Goal: Obtain resource: Obtain resource

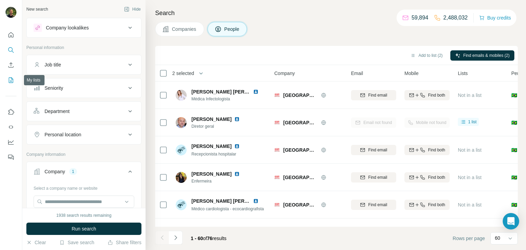
scroll to position [475, 48]
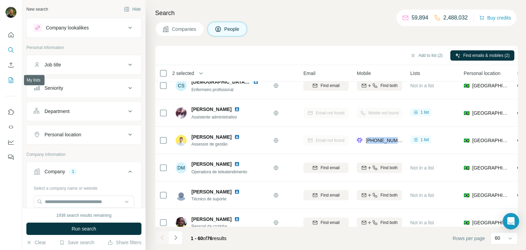
click at [9, 83] on icon "My lists" at bounding box center [11, 80] width 7 height 7
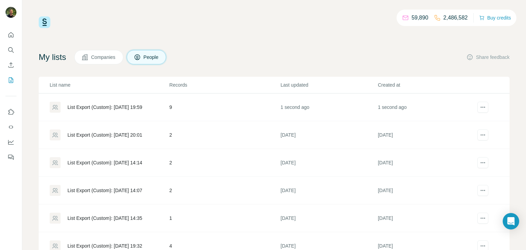
click at [87, 107] on div "List Export (Custom): [DATE] 19:59" at bounding box center [104, 107] width 75 height 7
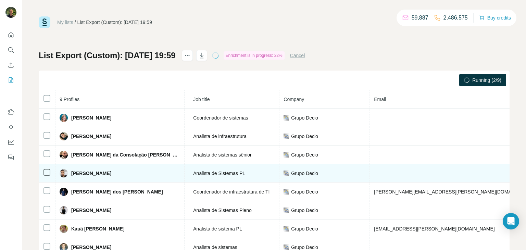
scroll to position [5, 76]
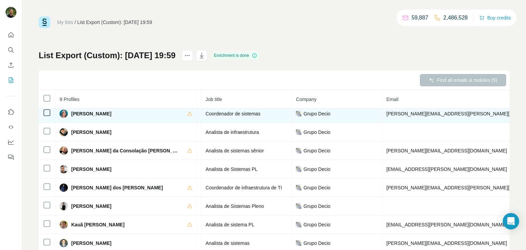
copy span "5534997344357"
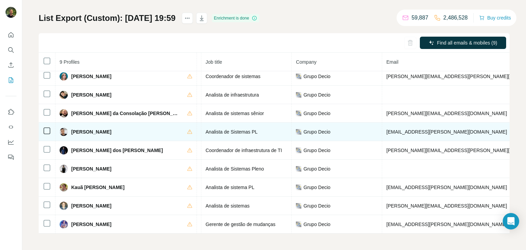
scroll to position [0, 0]
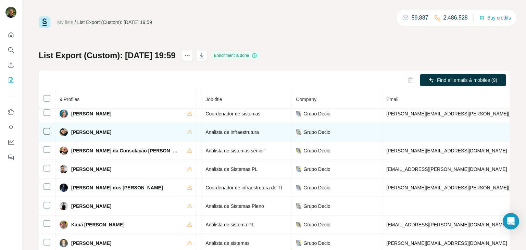
copy span "5511947272401"
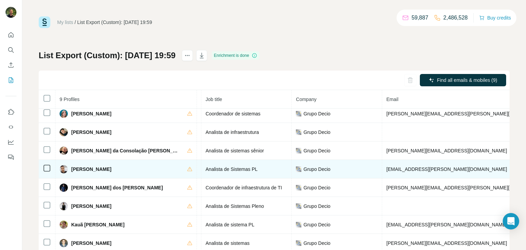
copy span "[PHONE_NUMBER]"
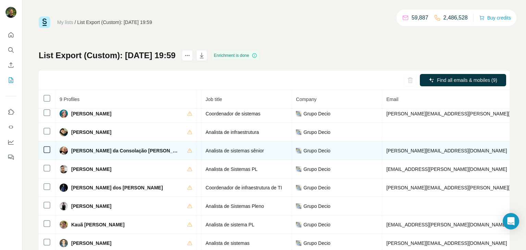
scroll to position [37, 0]
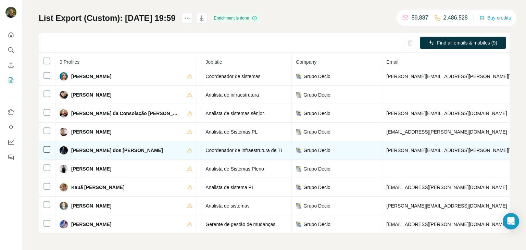
copy span "[PHONE_NUMBER]"
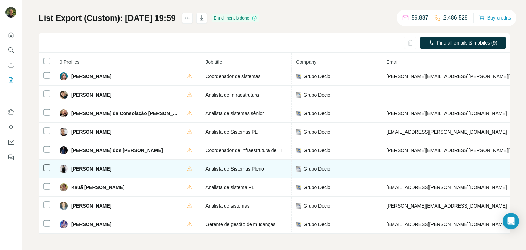
copy span "[PHONE_NUMBER]"
